Goal: Find specific page/section: Find specific page/section

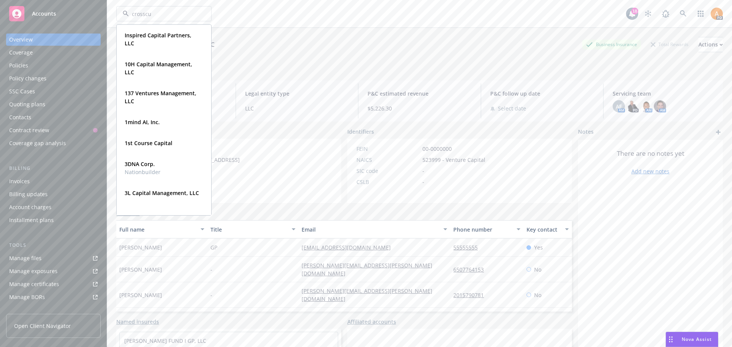
type input "crosscut"
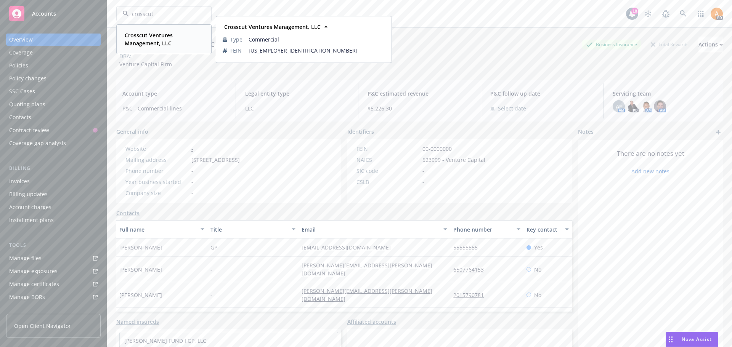
click at [152, 45] on strong "Crosscut Ventures Management, LLC" at bounding box center [149, 39] width 48 height 15
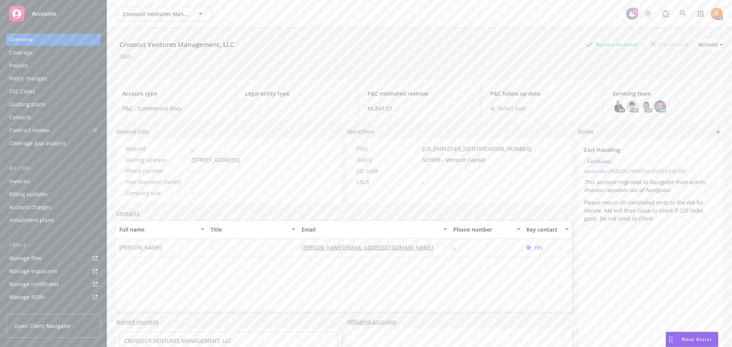
click at [36, 66] on div "Policies" at bounding box center [53, 65] width 88 height 12
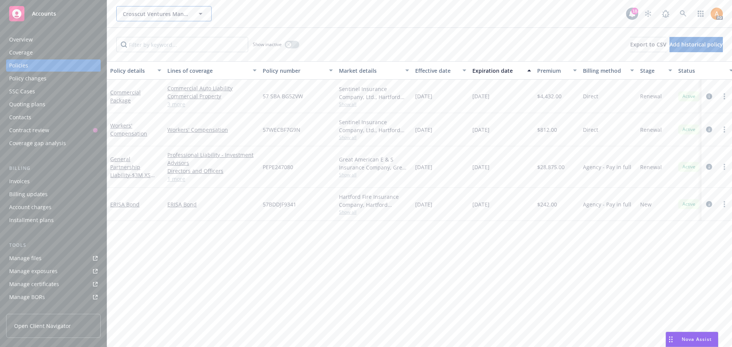
click at [152, 12] on span "Crosscut Ventures Management, LLC" at bounding box center [156, 14] width 66 height 8
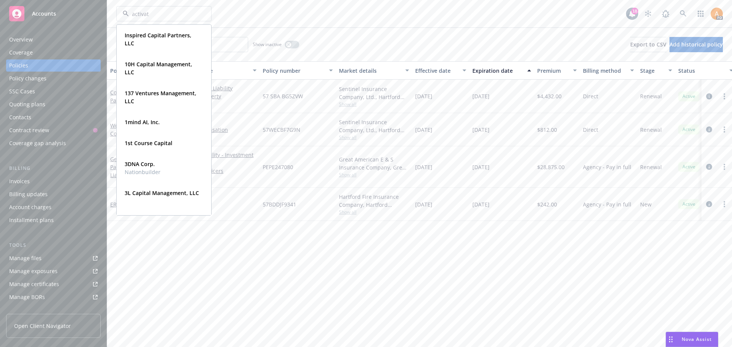
type input "activate"
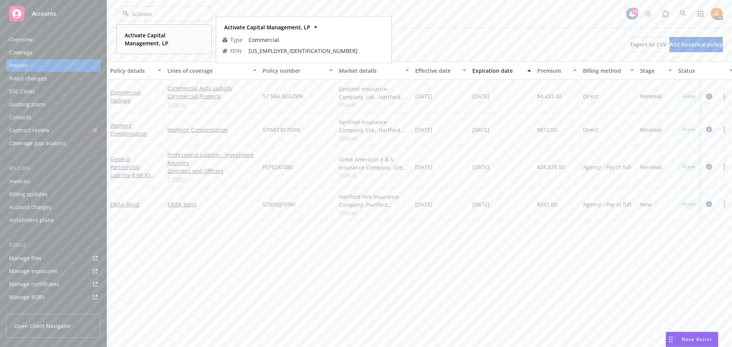
click at [138, 30] on div "Activate Capital Management, LP" at bounding box center [163, 39] width 82 height 19
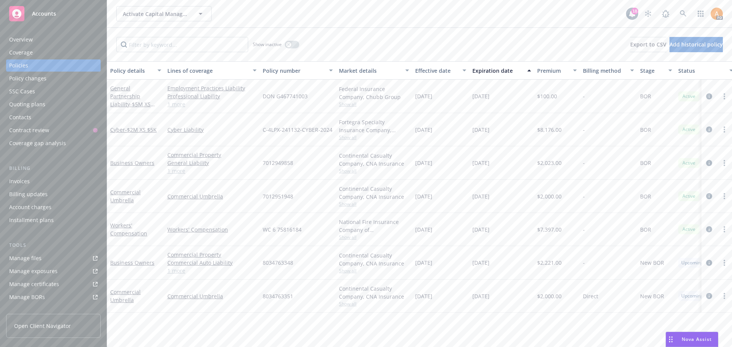
click at [355, 103] on span "Show all" at bounding box center [374, 104] width 70 height 6
